Goal: Information Seeking & Learning: Learn about a topic

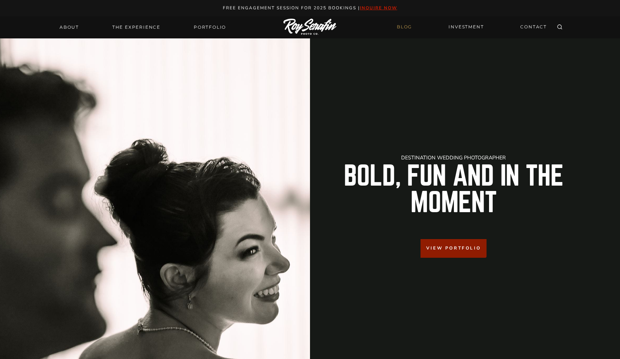
click at [404, 25] on link "BLOG" at bounding box center [405, 27] width 24 height 13
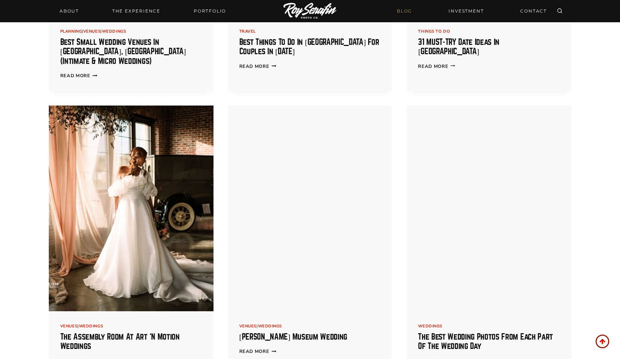
scroll to position [1572, 0]
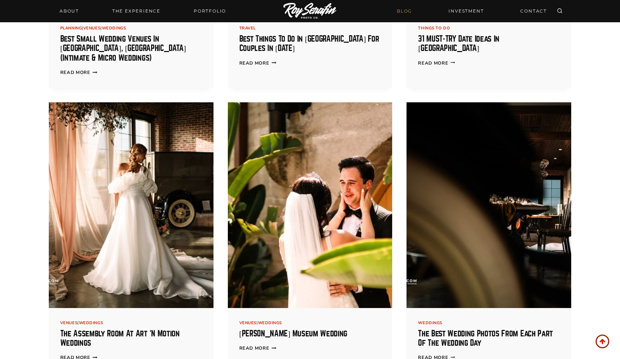
click at [346, 195] on img at bounding box center [310, 205] width 165 height 206
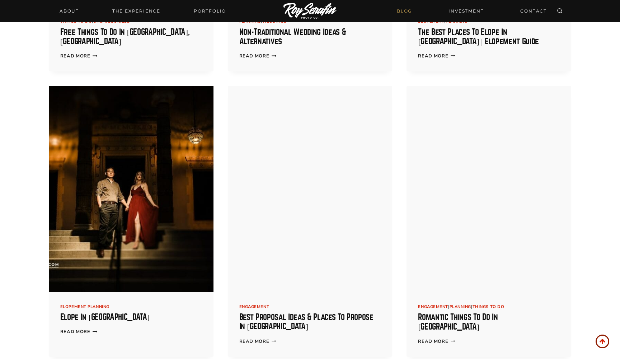
scroll to position [2741, 0]
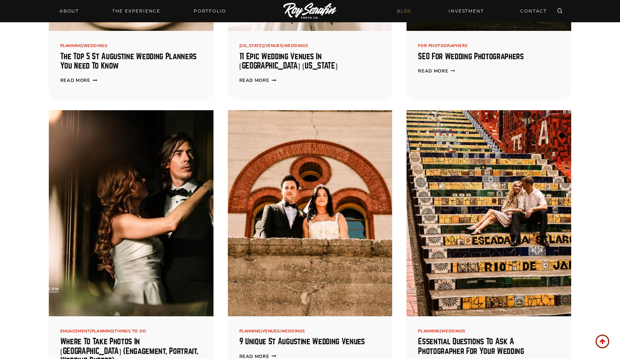
scroll to position [3286, 0]
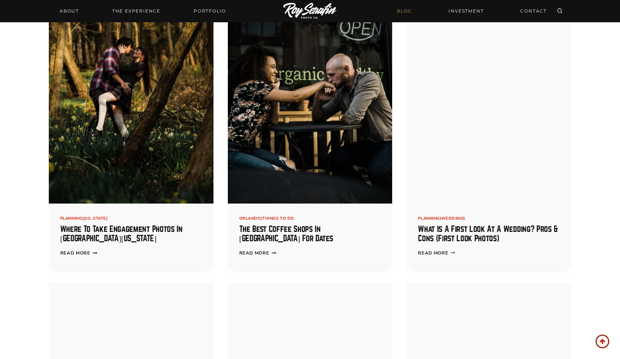
scroll to position [6581, 0]
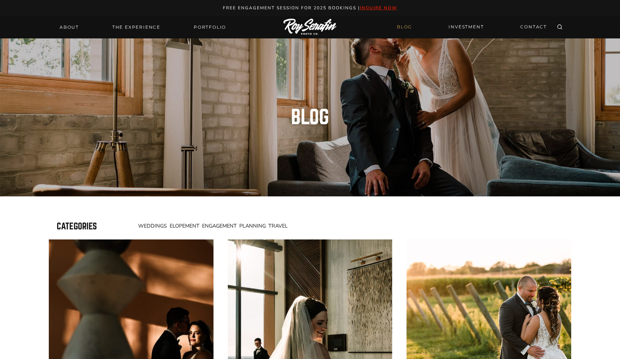
click at [158, 227] on span "Weddings" at bounding box center [152, 225] width 29 height 7
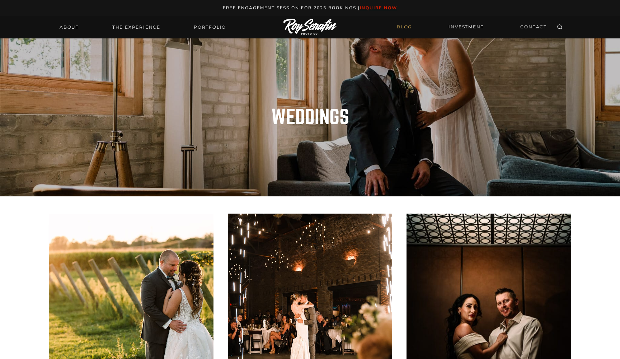
click at [403, 27] on link "BLOG" at bounding box center [405, 27] width 24 height 13
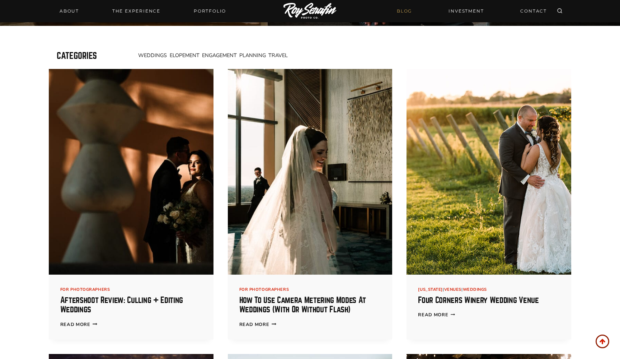
scroll to position [166, 0]
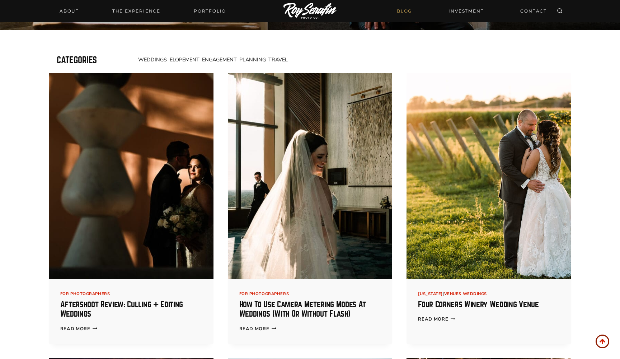
click at [228, 62] on span "Engagement" at bounding box center [219, 59] width 35 height 7
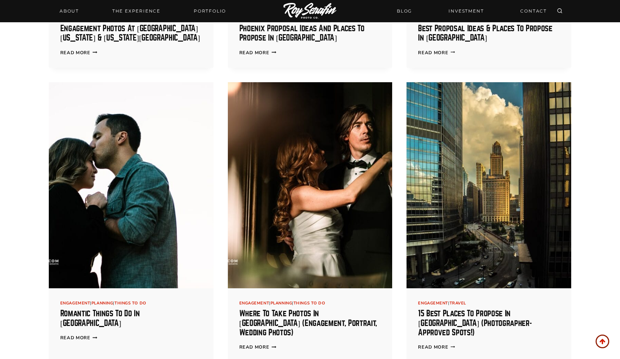
scroll to position [417, 0]
click at [147, 217] on img at bounding box center [131, 185] width 165 height 206
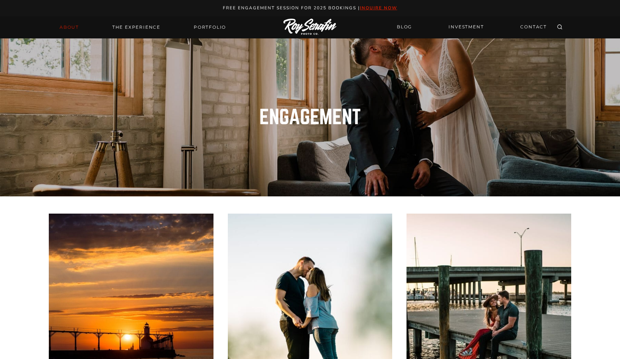
click at [70, 31] on link "About" at bounding box center [69, 27] width 28 height 10
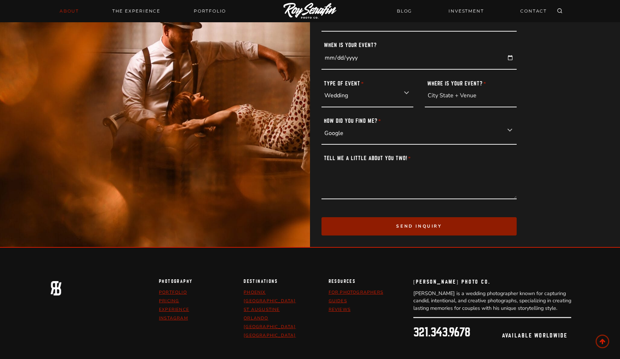
scroll to position [2464, 0]
